Goal: Information Seeking & Learning: Find specific fact

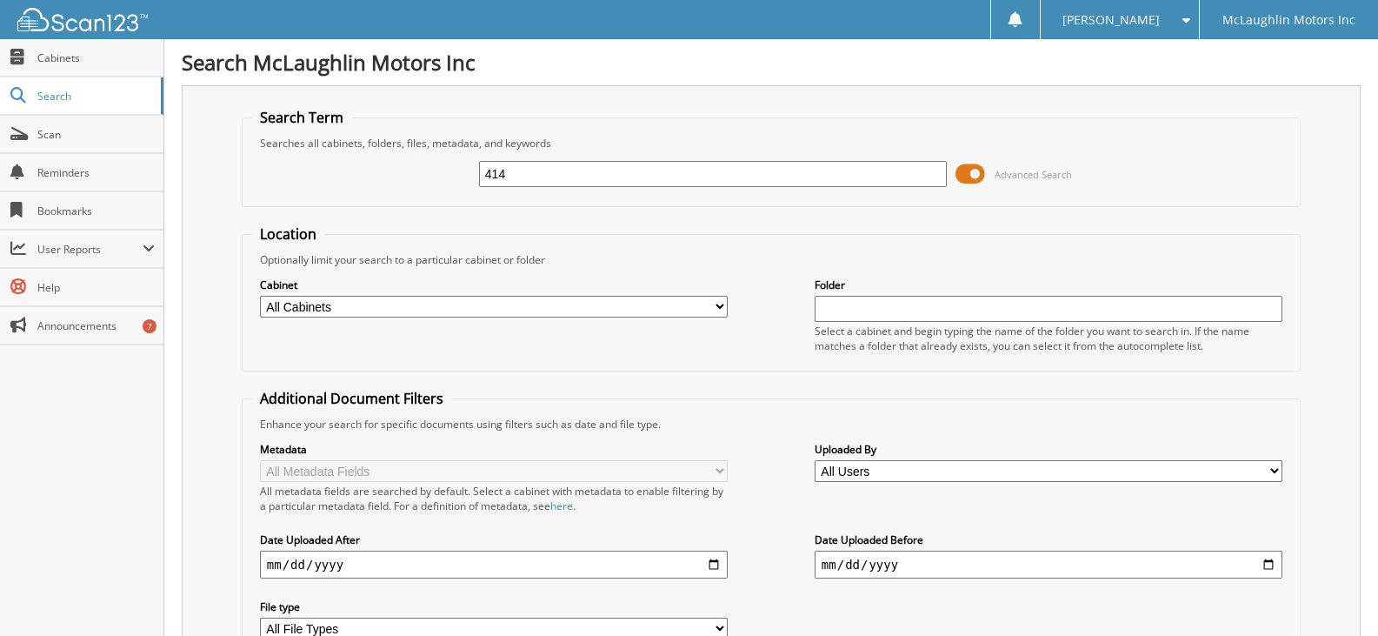
type input "4143"
click at [544, 168] on input "414" at bounding box center [713, 174] width 468 height 26
click at [964, 164] on span at bounding box center [971, 174] width 30 height 26
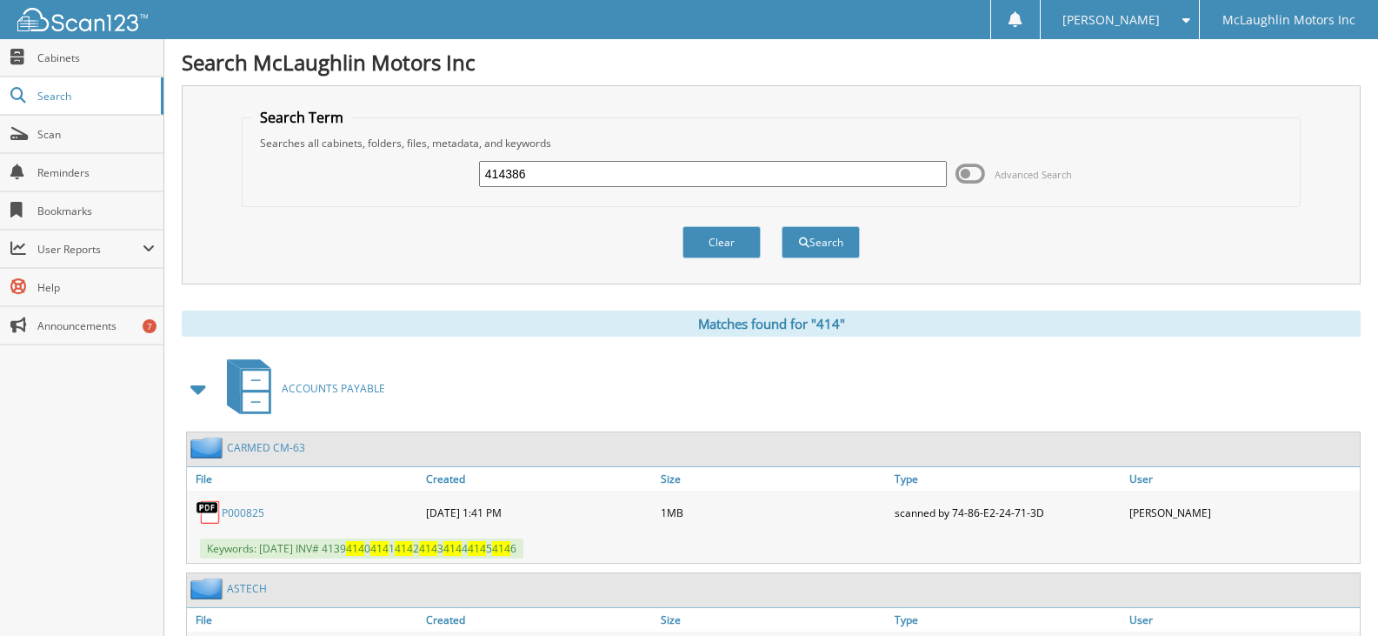
drag, startPoint x: 472, startPoint y: 173, endPoint x: 444, endPoint y: 177, distance: 29.0
click at [444, 177] on div "414386 Advanced Search" at bounding box center [771, 173] width 1040 height 47
type input "kz414386"
click at [838, 245] on button "Search" at bounding box center [821, 242] width 78 height 32
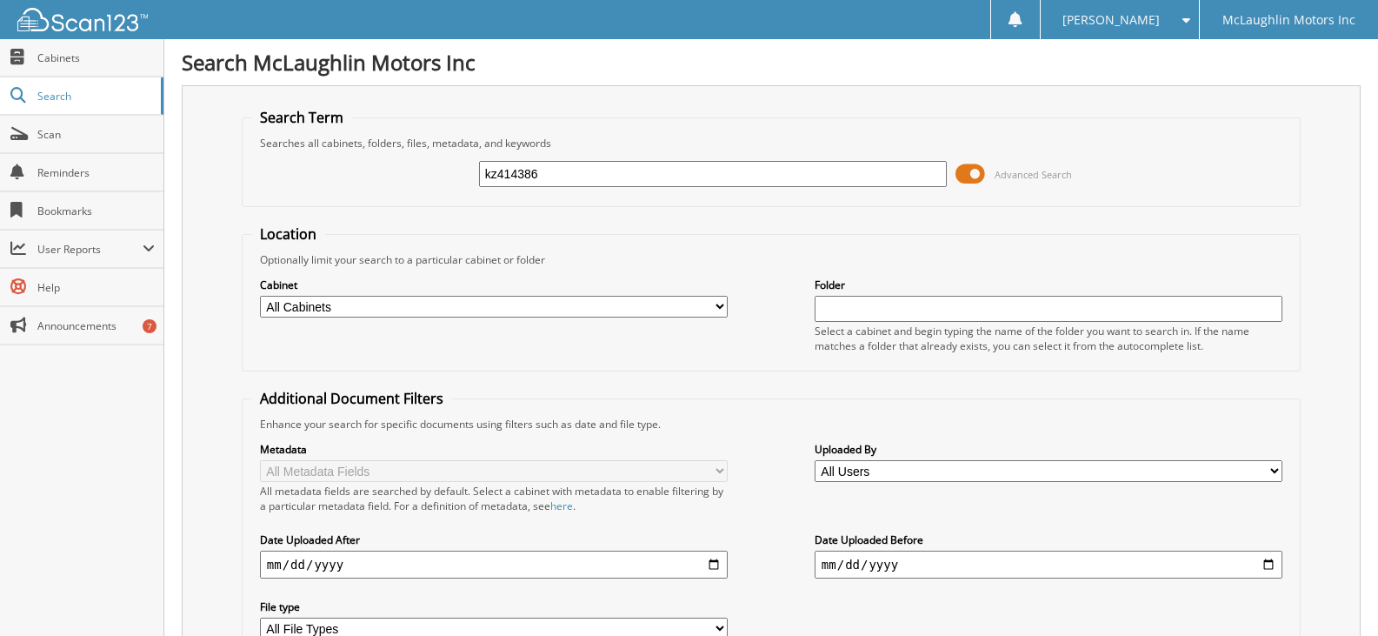
drag, startPoint x: 567, startPoint y: 170, endPoint x: 424, endPoint y: 175, distance: 143.6
click at [424, 175] on div "kz414386 Advanced Search" at bounding box center [771, 173] width 1040 height 47
type input "royal toyota south"
drag, startPoint x: 627, startPoint y: 177, endPoint x: 460, endPoint y: 167, distance: 167.3
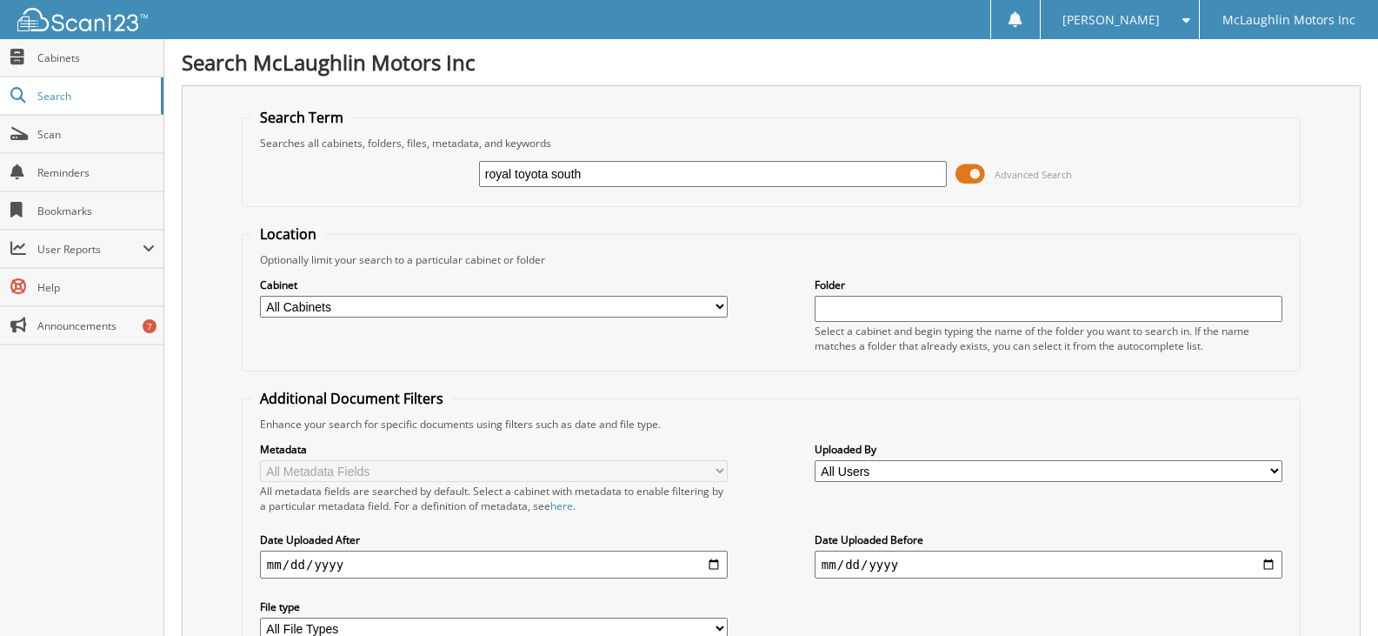
click at [460, 167] on div "royal toyota south Advanced Search" at bounding box center [771, 173] width 1040 height 47
type input "m1685880"
click at [980, 169] on span at bounding box center [971, 174] width 30 height 26
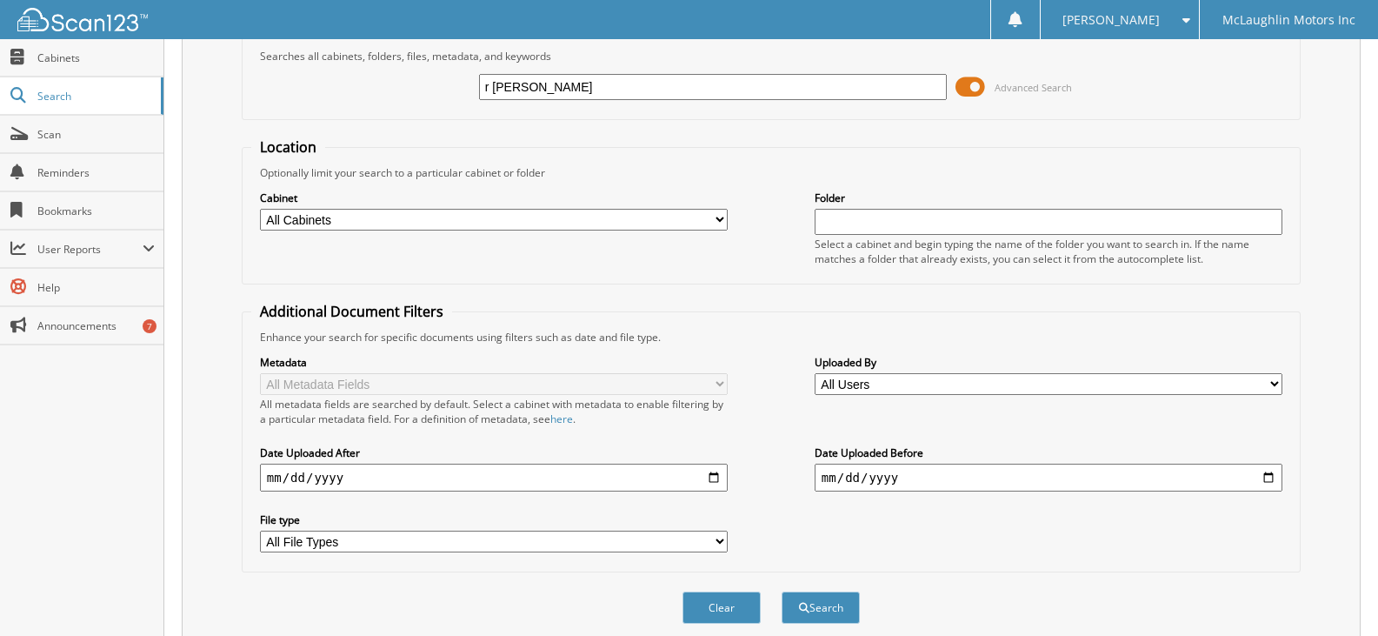
type input "r michael jenkins"
click at [980, 88] on span at bounding box center [971, 87] width 30 height 26
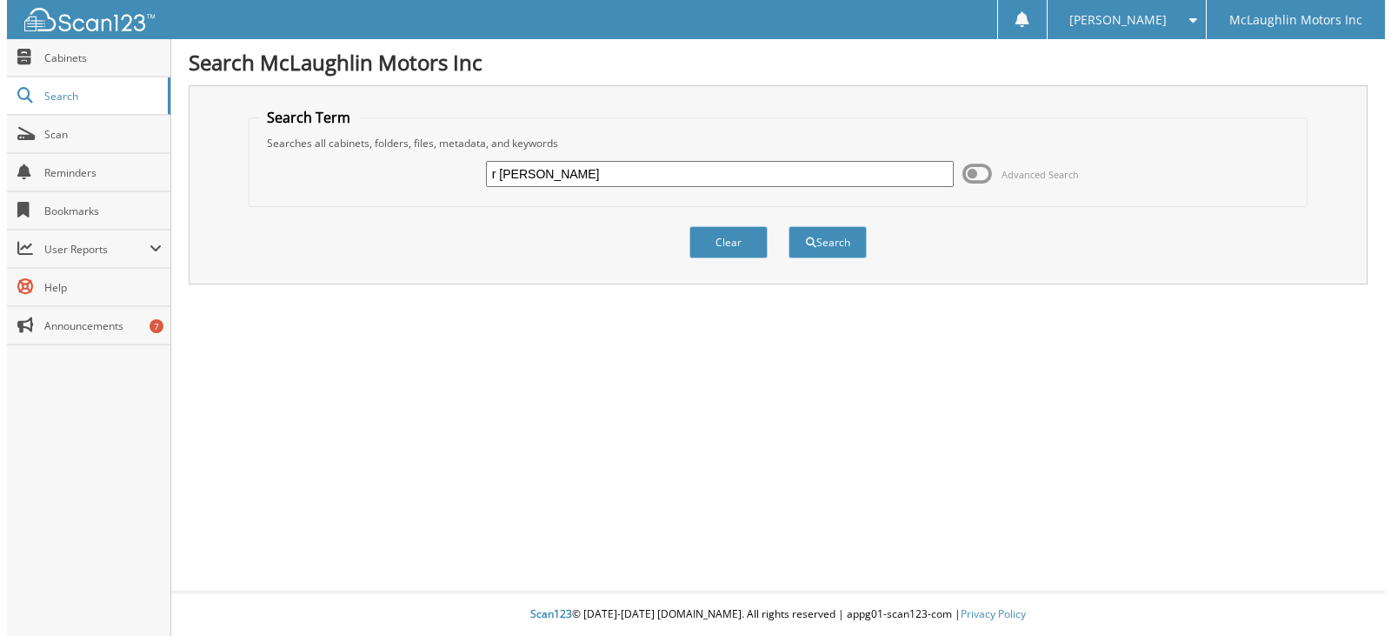
scroll to position [0, 0]
click at [835, 237] on button "Search" at bounding box center [828, 242] width 78 height 32
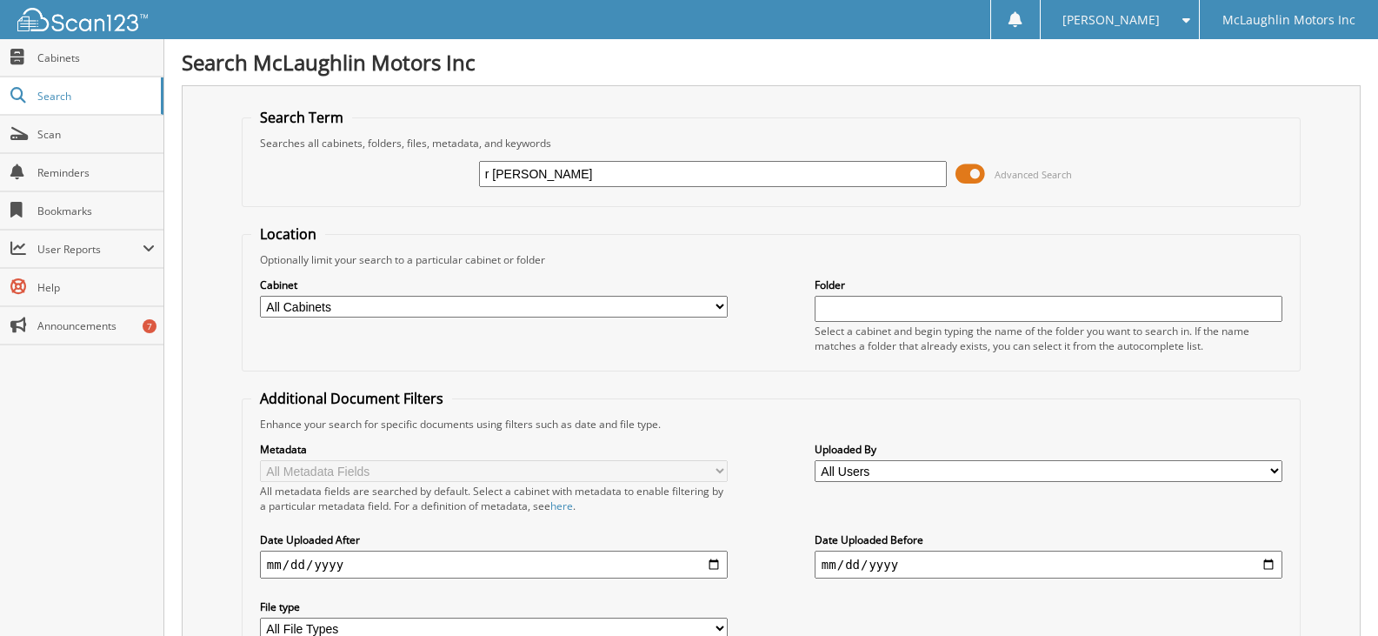
drag, startPoint x: 624, startPoint y: 165, endPoint x: 269, endPoint y: 153, distance: 355.9
click at [269, 153] on div "r [PERSON_NAME] Advanced Search" at bounding box center [771, 173] width 1040 height 47
type input "[PERSON_NAME]"
click at [640, 172] on input "[PERSON_NAME]" at bounding box center [713, 174] width 468 height 26
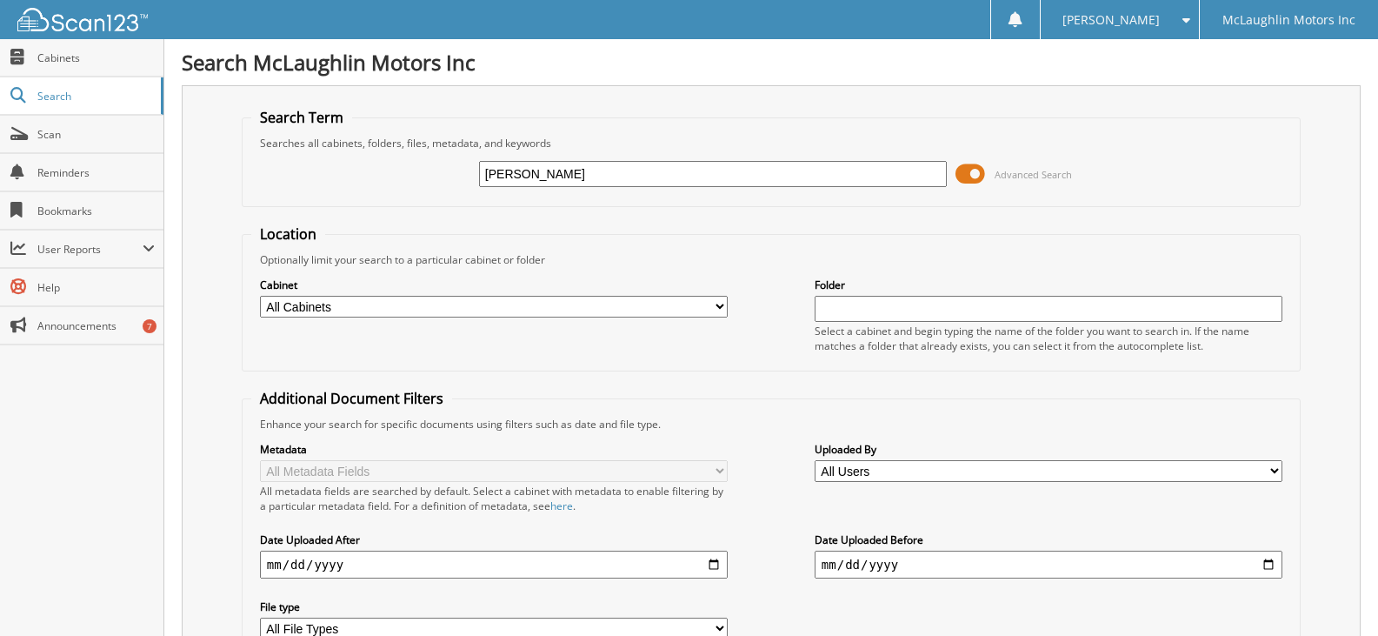
drag, startPoint x: 640, startPoint y: 172, endPoint x: 404, endPoint y: 156, distance: 236.3
click at [404, 156] on div "[PERSON_NAME] Advanced Search" at bounding box center [771, 173] width 1040 height 47
type input "[PERSON_NAME],"
drag, startPoint x: 551, startPoint y: 184, endPoint x: 274, endPoint y: 150, distance: 279.5
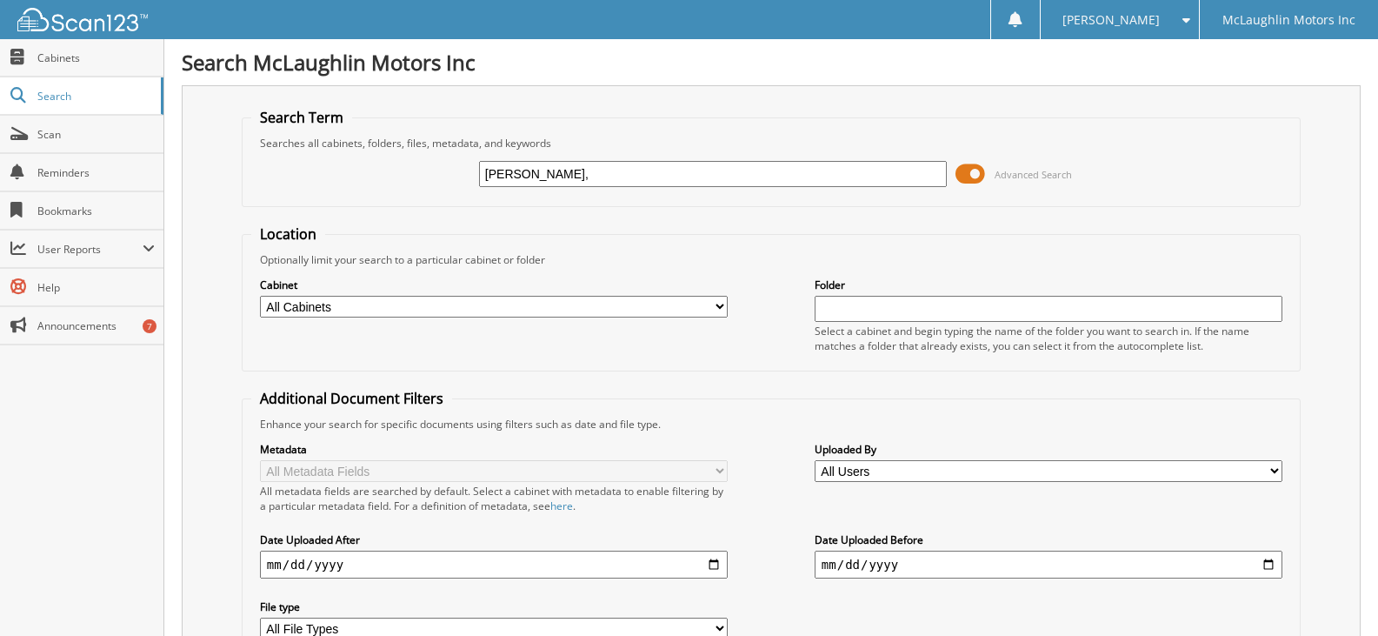
click at [274, 150] on fieldset "Search Term Searches all cabinets, folders, files, metadata, and keywords jenki…" at bounding box center [771, 157] width 1059 height 99
paste input "J2452366"
type input "J2452366"
click at [975, 177] on span at bounding box center [971, 174] width 30 height 26
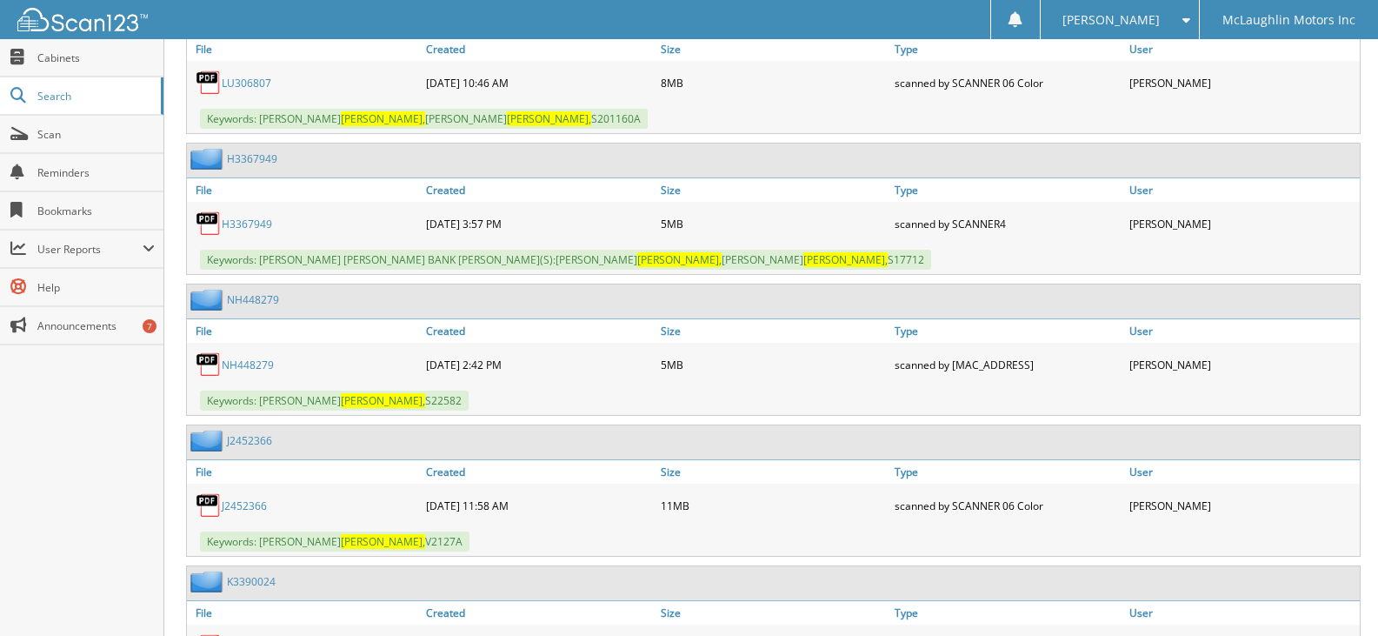
scroll to position [684, 0]
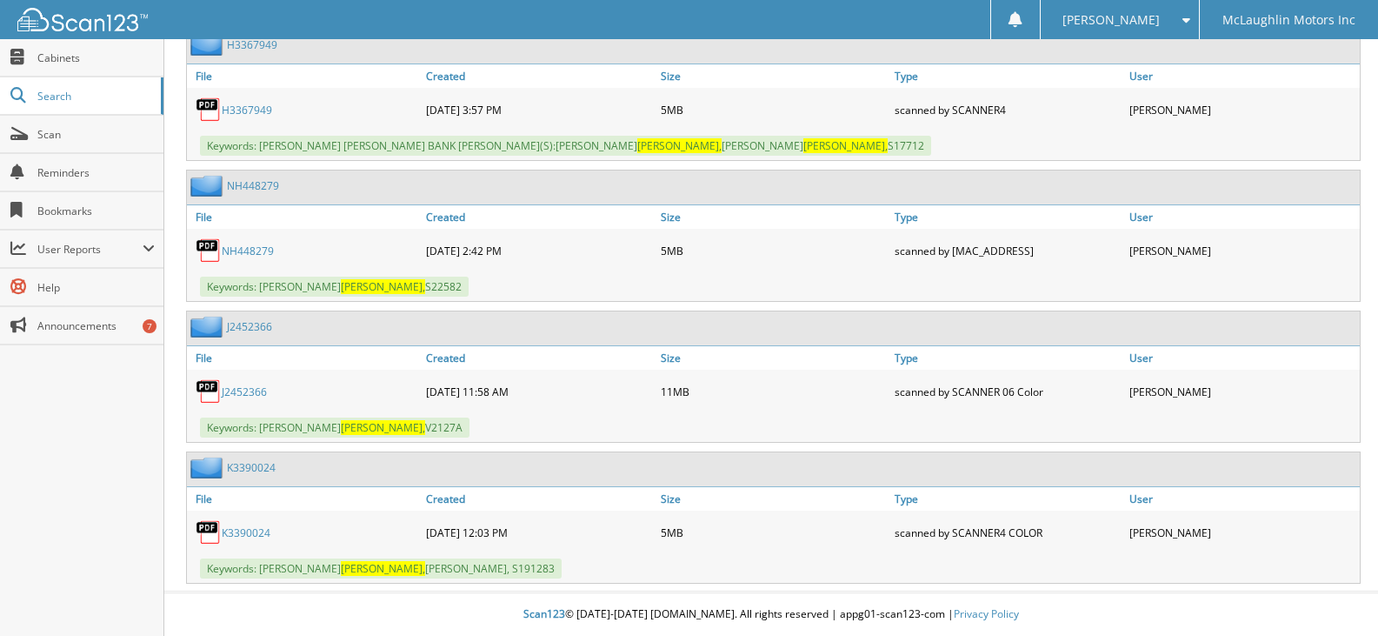
click at [258, 390] on link "J2452366" at bounding box center [244, 391] width 45 height 15
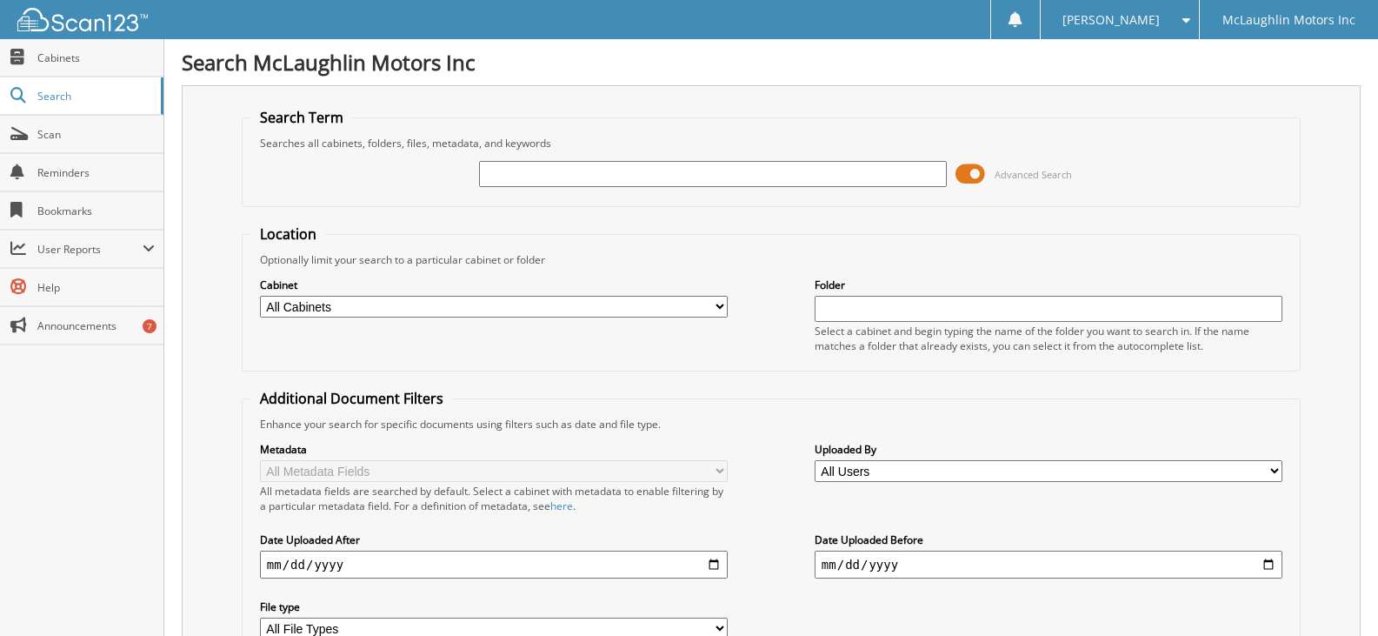
click at [532, 175] on input "text" at bounding box center [713, 174] width 468 height 26
click at [537, 177] on input "text" at bounding box center [713, 174] width 468 height 26
type input "818472"
click at [975, 169] on span at bounding box center [971, 174] width 30 height 26
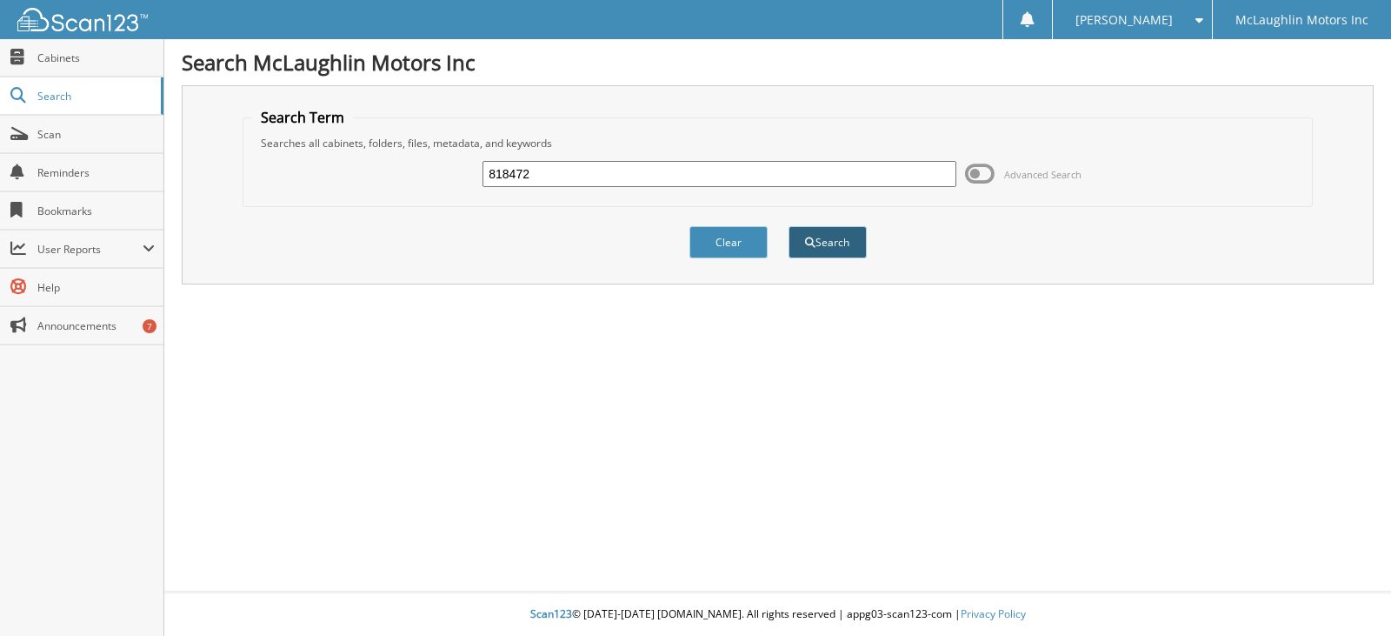
click at [850, 244] on button "Search" at bounding box center [828, 242] width 78 height 32
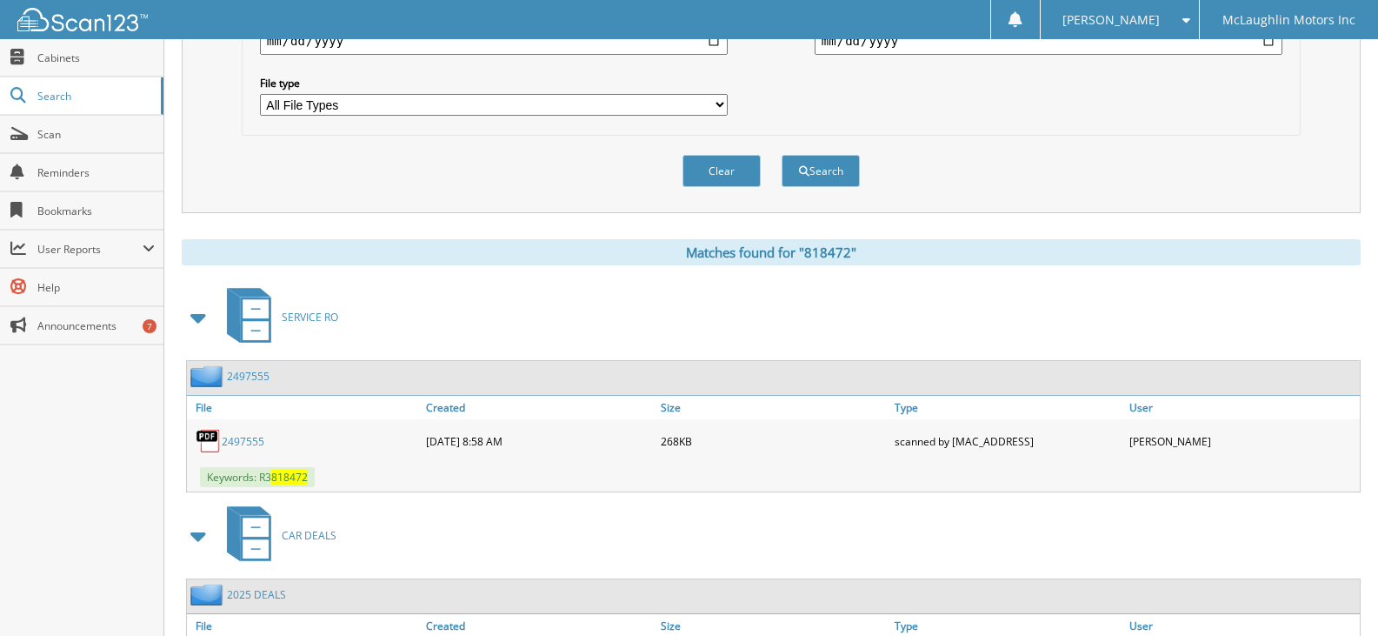
scroll to position [651, 0]
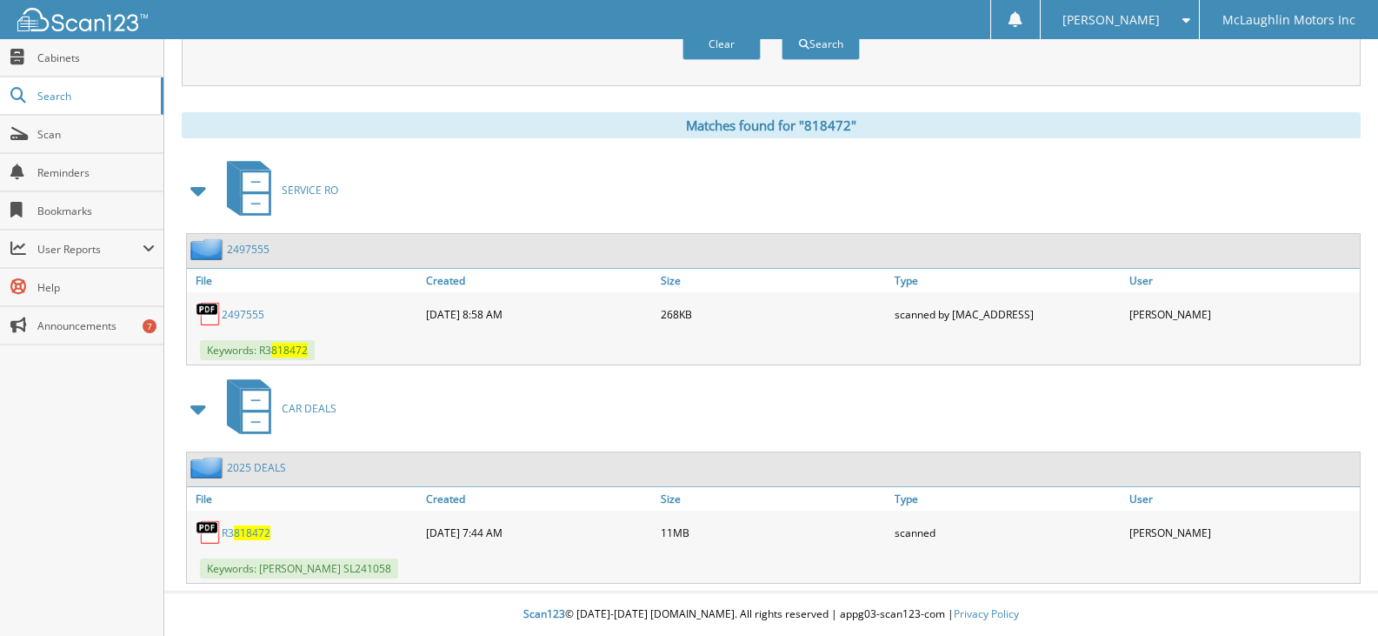
click at [242, 532] on span "818472" at bounding box center [252, 532] width 37 height 15
